Goal: Complete application form

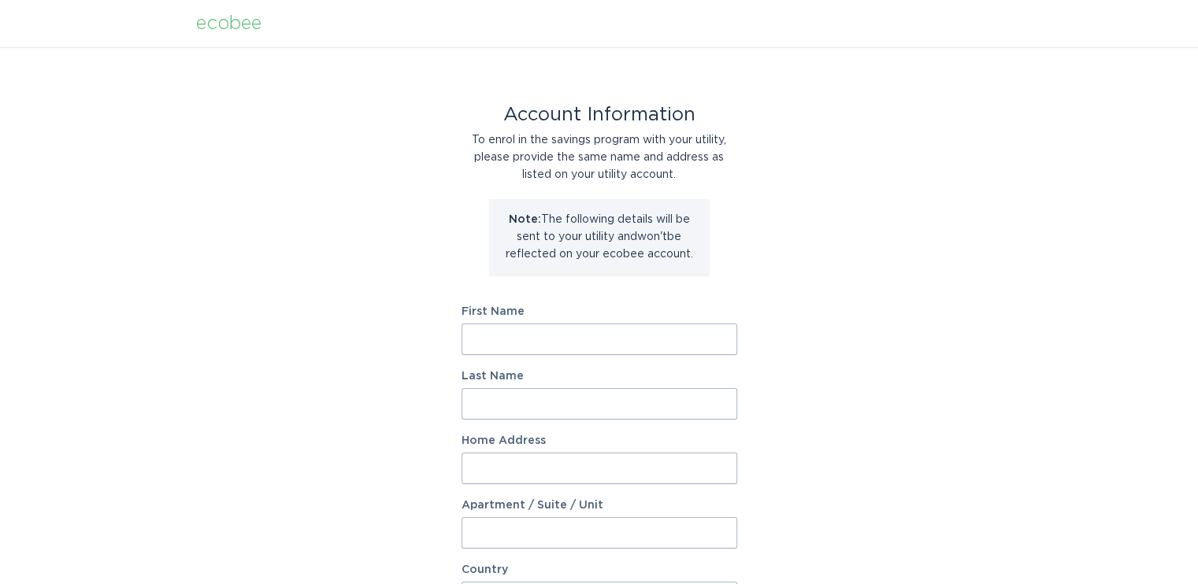
click at [536, 349] on input "First Name" at bounding box center [599, 339] width 276 height 31
type input "Dugald"
type input "[PERSON_NAME]"
type input "8"
type input "38"
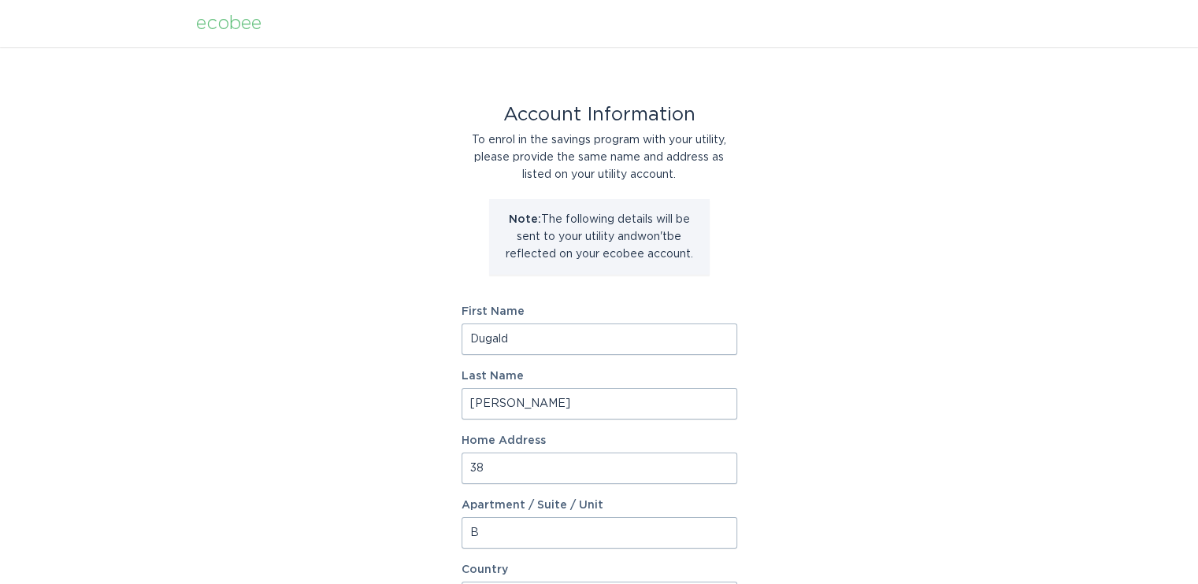
type input "B"
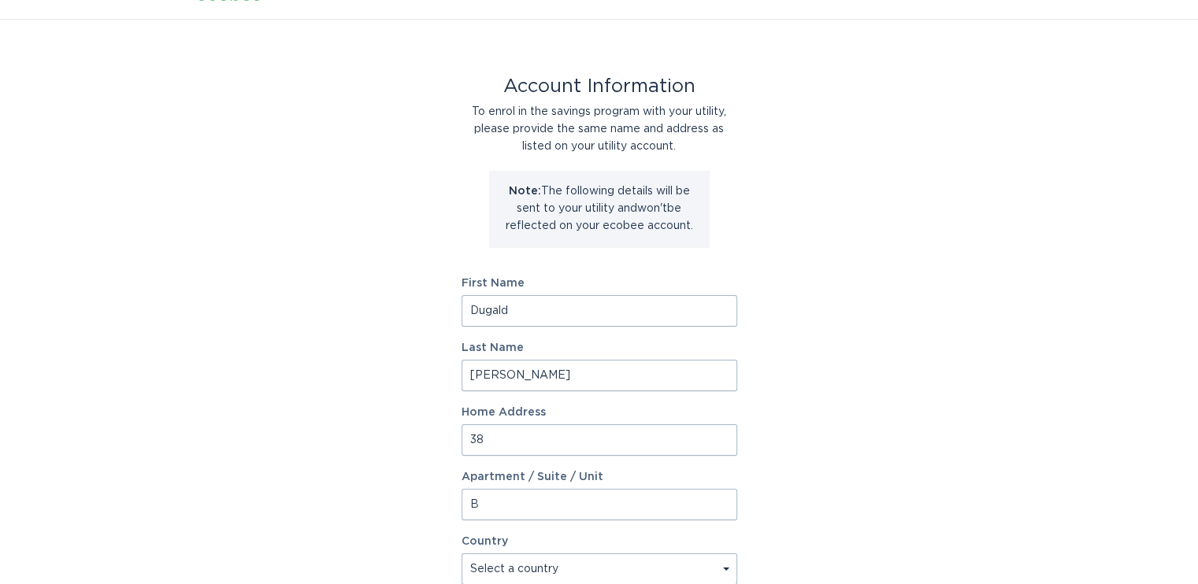
select select "CA"
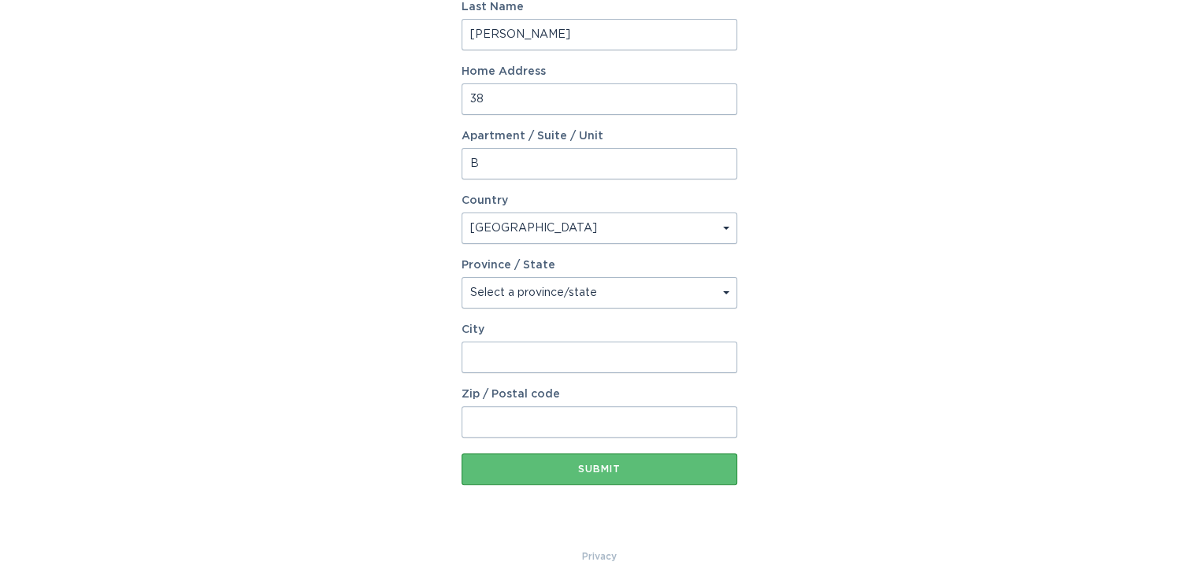
select select "ON"
type input "[GEOGRAPHIC_DATA]"
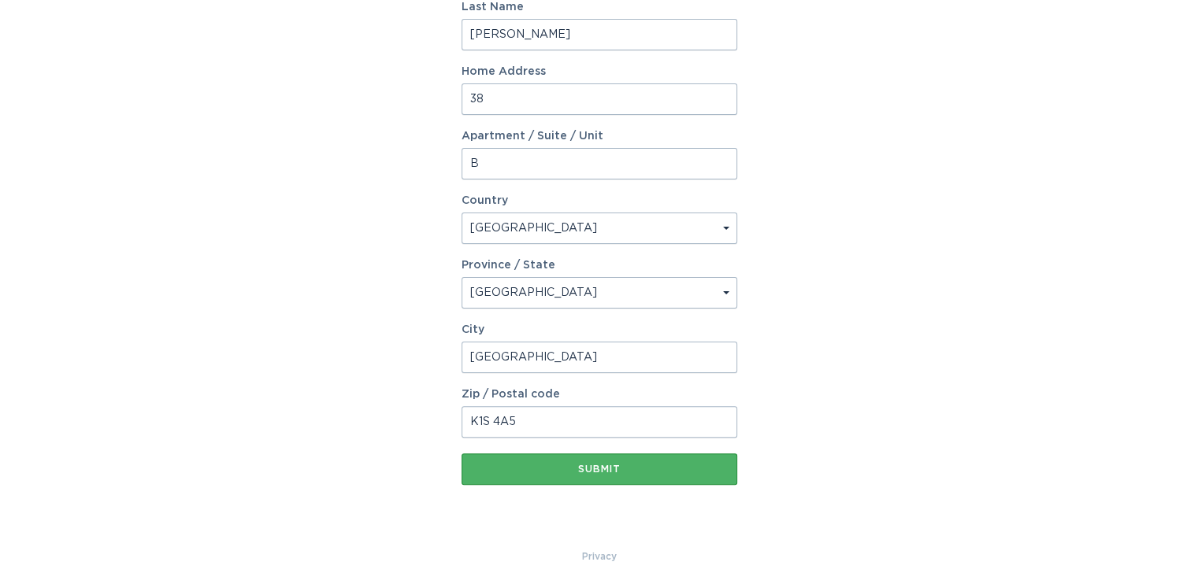
type input "K1S 4A5"
click at [510, 465] on div "Submit" at bounding box center [599, 469] width 260 height 9
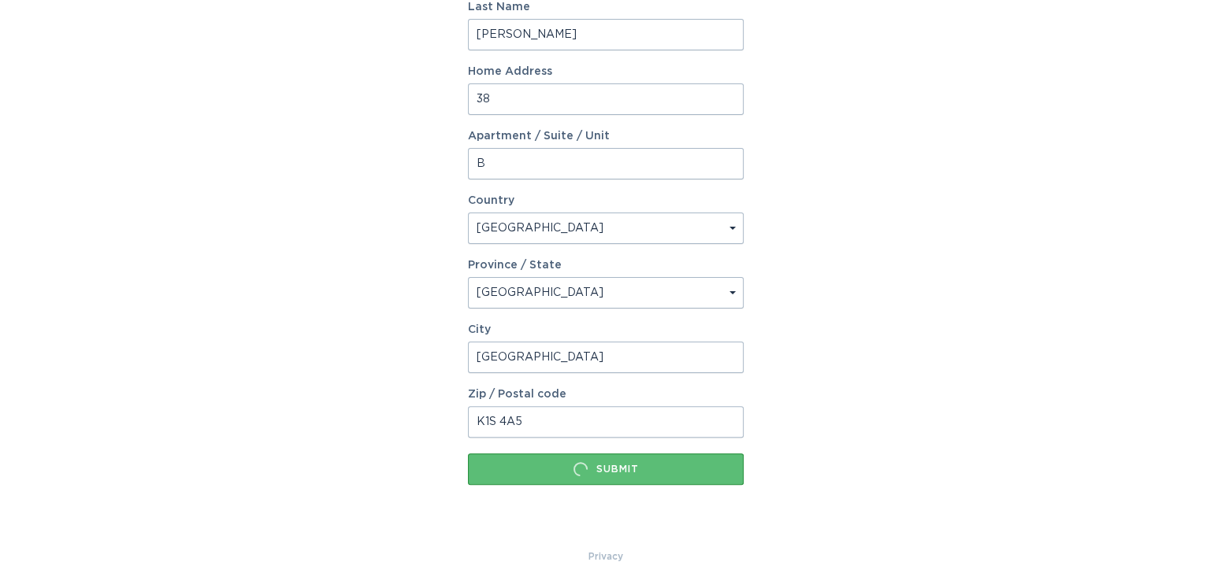
scroll to position [0, 0]
